Goal: Find specific page/section: Find specific page/section

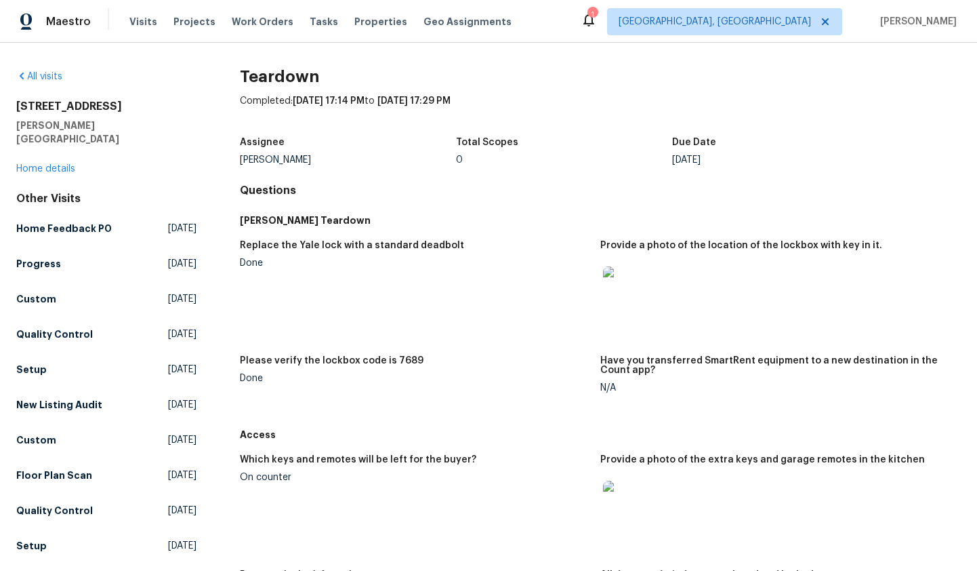
scroll to position [1, 0]
click at [639, 294] on img at bounding box center [624, 287] width 43 height 43
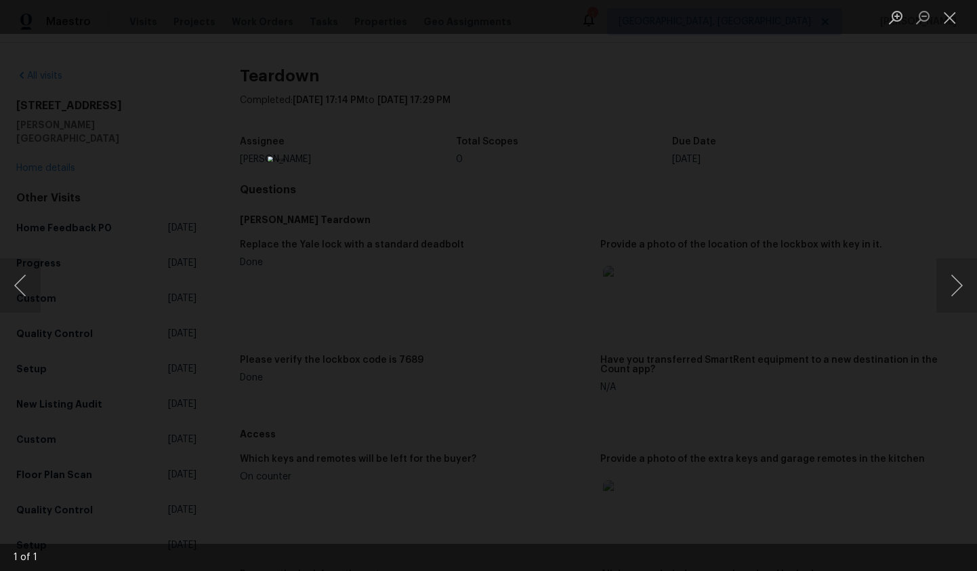
click at [758, 288] on div "Lightbox" at bounding box center [488, 285] width 977 height 571
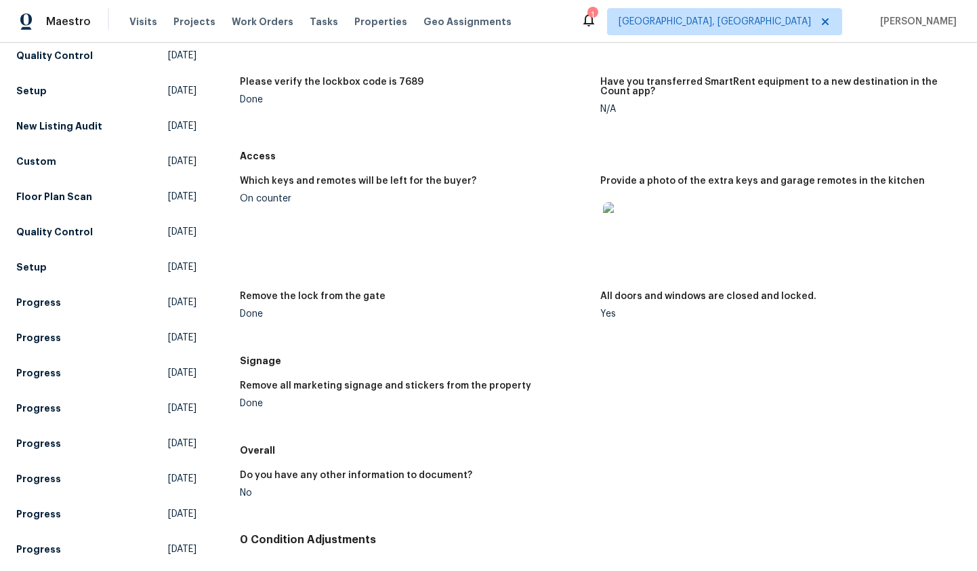
scroll to position [234, 0]
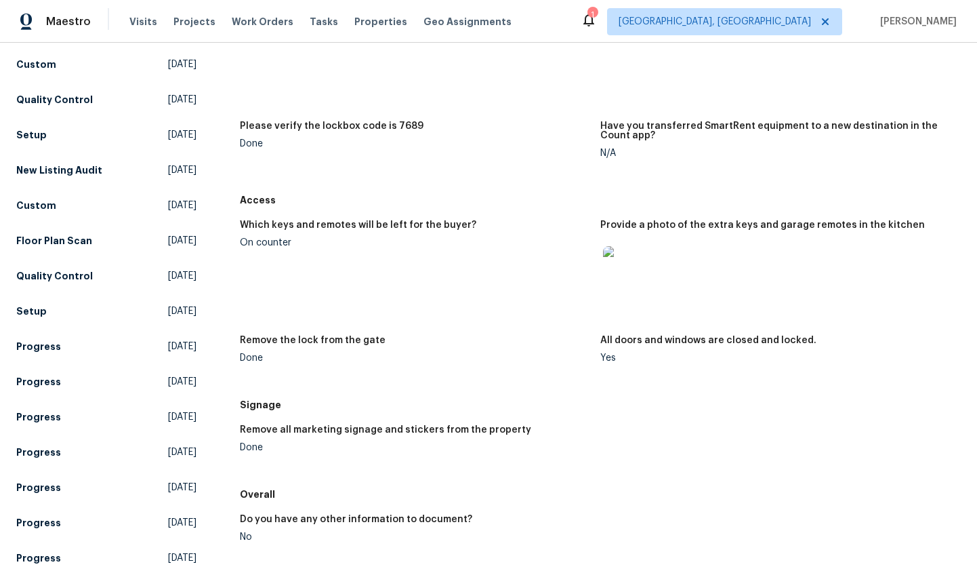
click at [638, 278] on img at bounding box center [624, 267] width 43 height 43
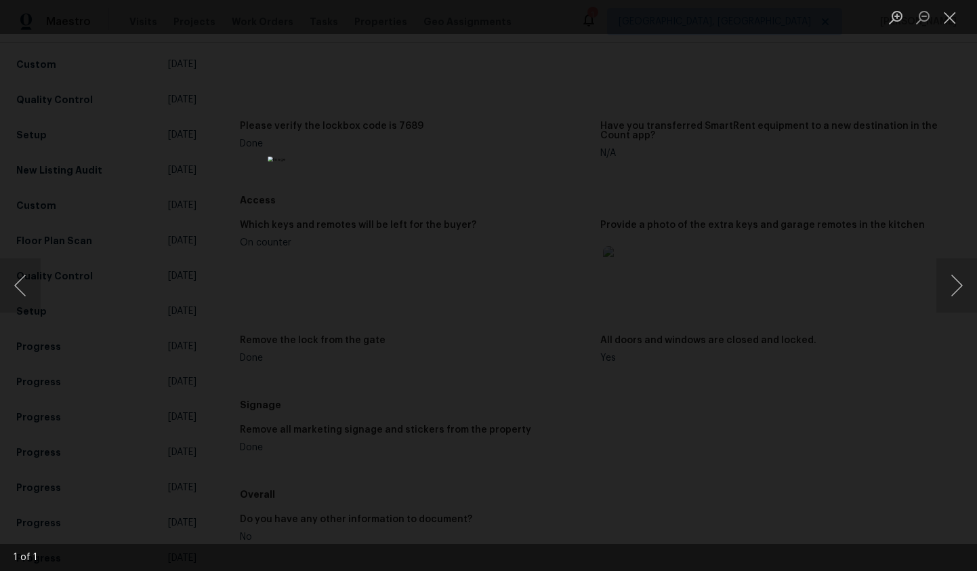
click at [782, 227] on div "Lightbox" at bounding box center [488, 285] width 977 height 571
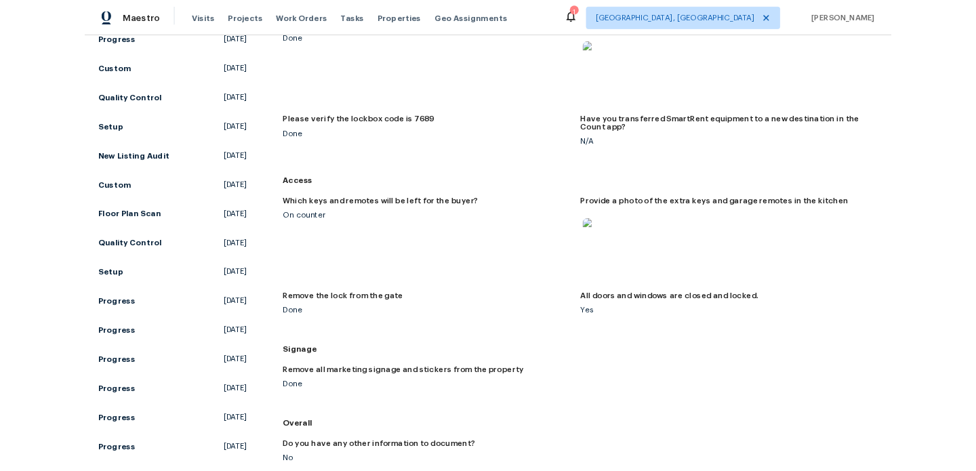
scroll to position [0, 0]
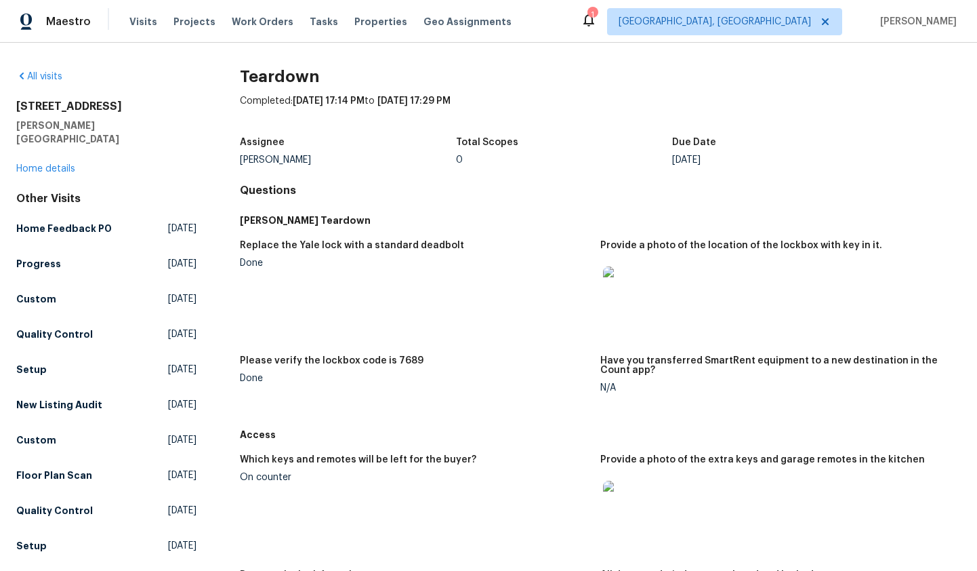
click at [605, 167] on div "Assignee Martin Chagolla Total Scopes 0 Due Date Tue, Sep 02" at bounding box center [600, 150] width 721 height 43
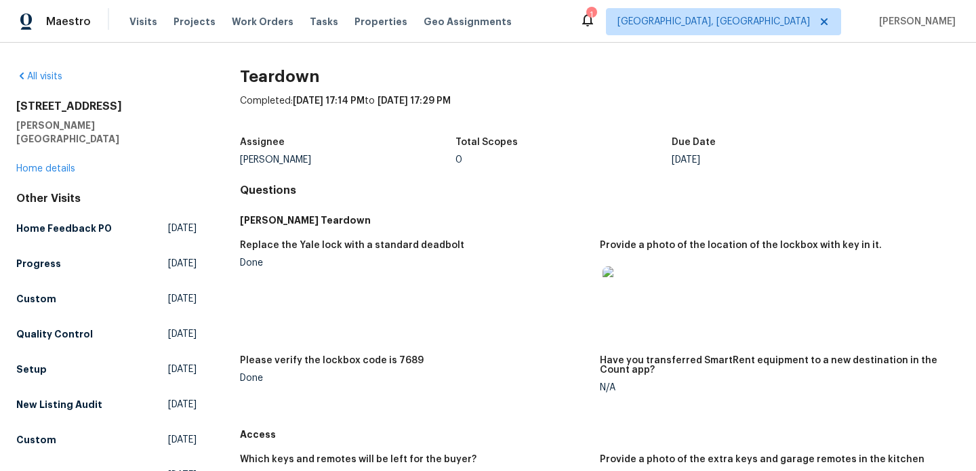
scroll to position [104, 0]
